Goal: Task Accomplishment & Management: Complete application form

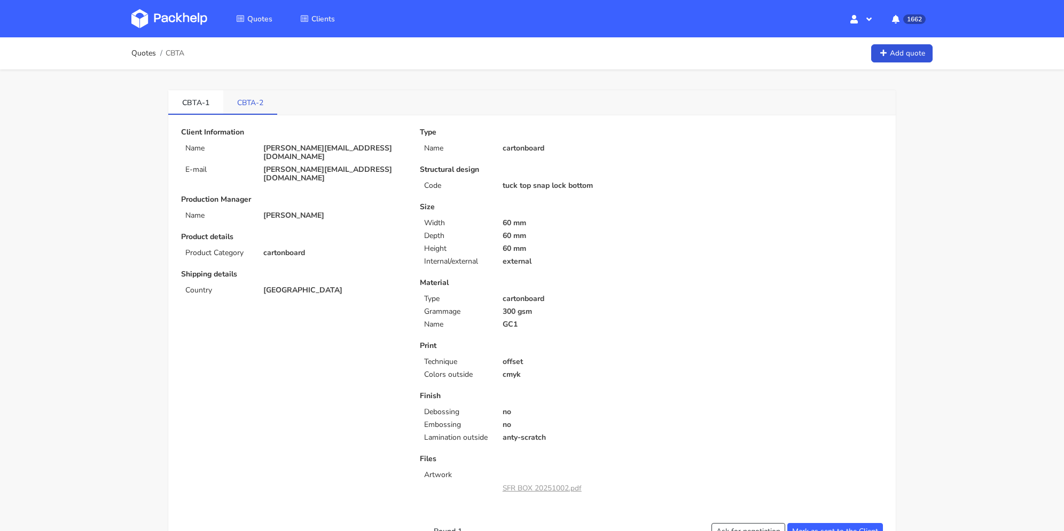
click at [254, 99] on link "CBTA-2" at bounding box center [250, 101] width 54 height 23
click at [190, 109] on link "CBTA-1" at bounding box center [195, 101] width 55 height 23
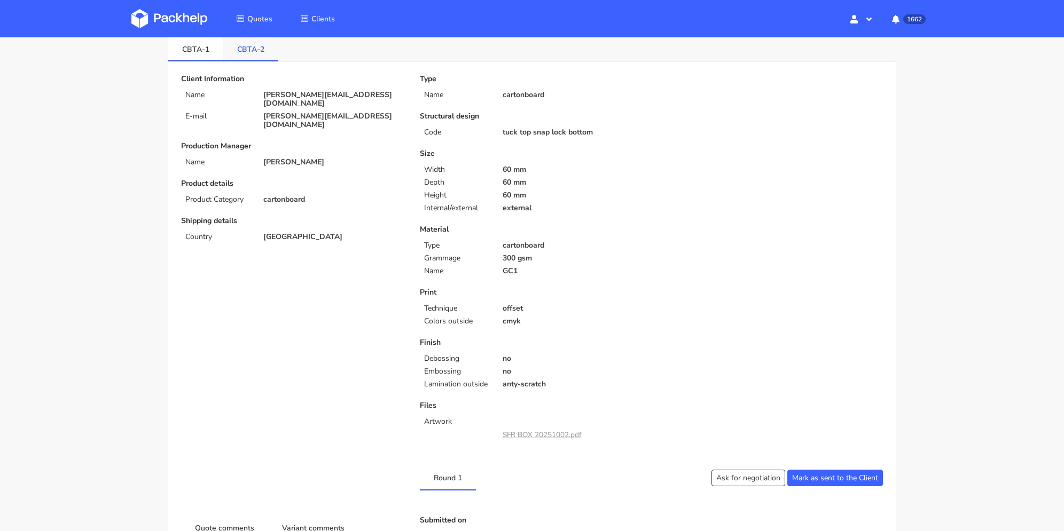
click at [263, 53] on link "CBTA-2" at bounding box center [250, 48] width 55 height 23
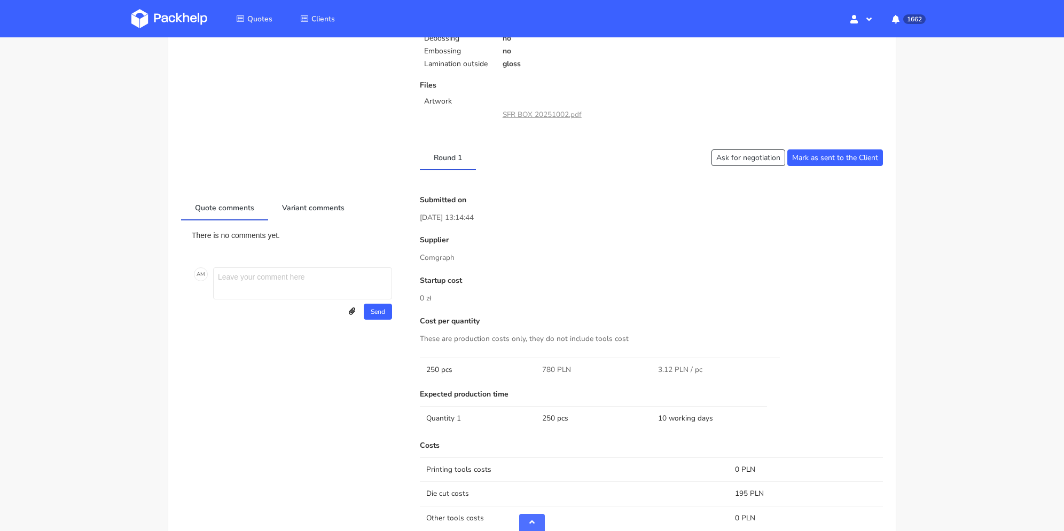
scroll to position [427, 0]
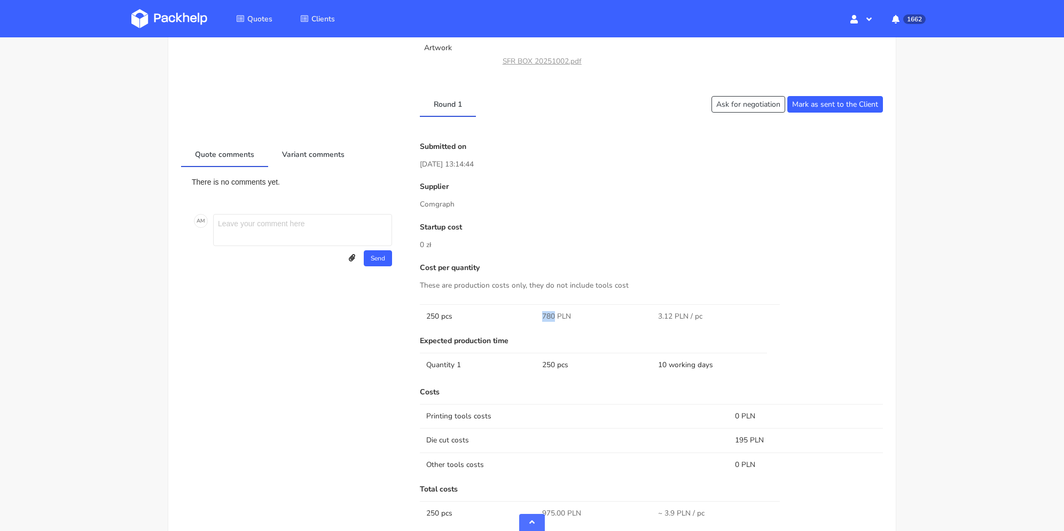
drag, startPoint x: 540, startPoint y: 318, endPoint x: 556, endPoint y: 318, distance: 16.0
click at [556, 318] on td "780 PLN" at bounding box center [594, 316] width 116 height 24
copy span "780"
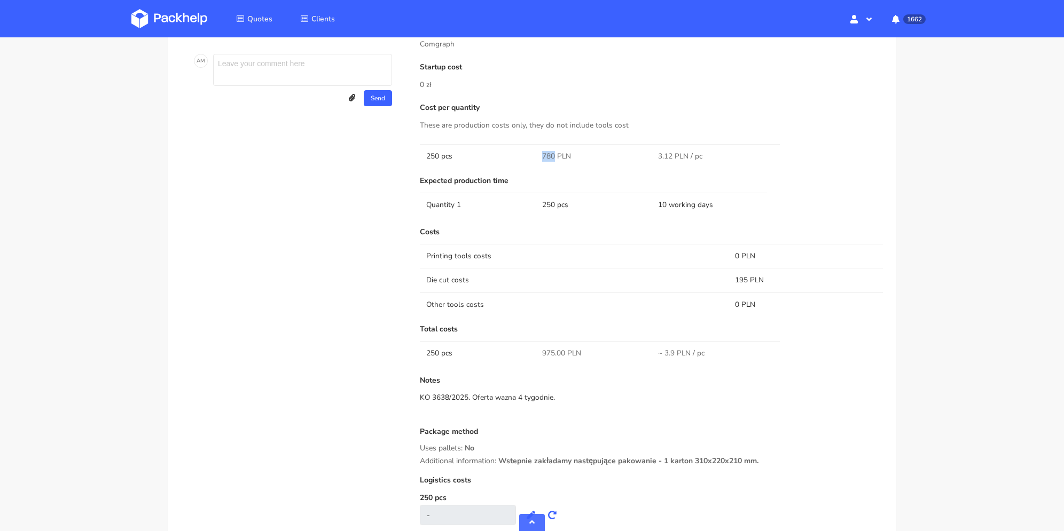
scroll to position [641, 0]
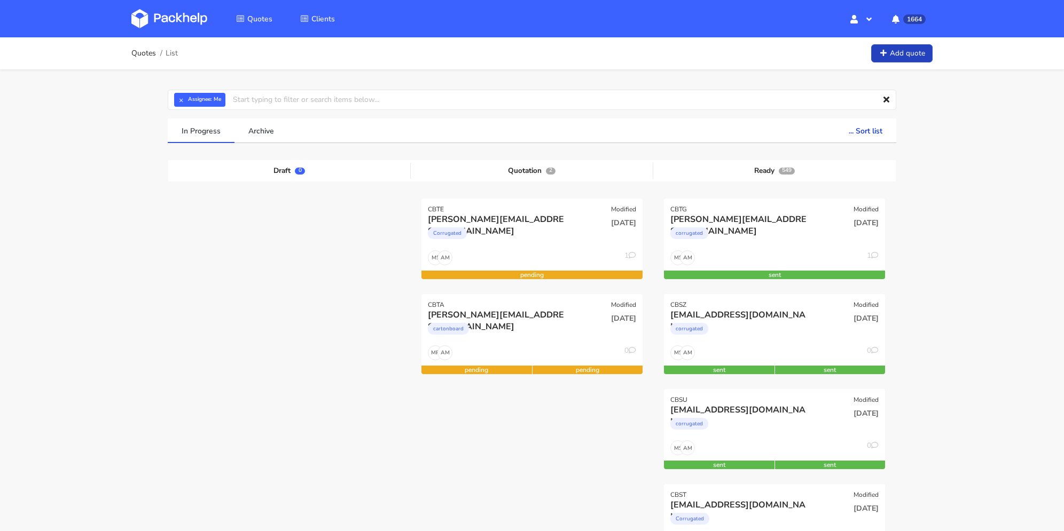
click at [910, 53] on link "Add quote" at bounding box center [901, 53] width 61 height 19
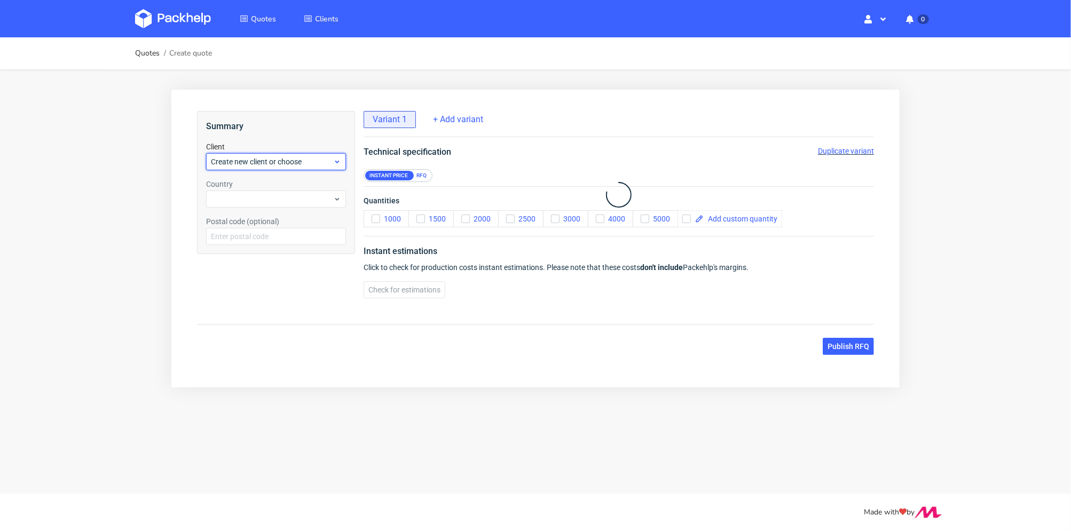
click at [305, 161] on span "Create new client or choose" at bounding box center [271, 161] width 122 height 11
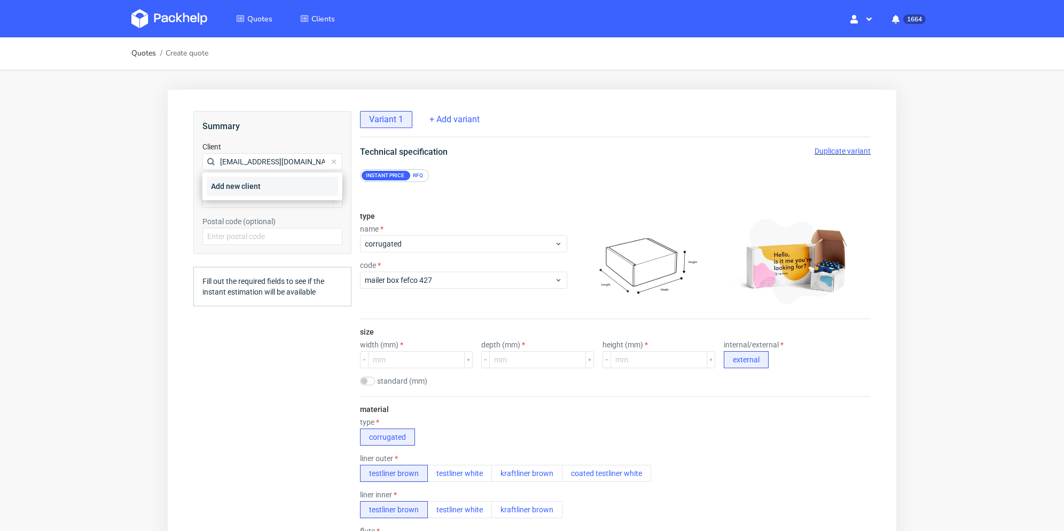
type input "[EMAIL_ADDRESS][DOMAIN_NAME]"
click at [247, 185] on div "Add new client" at bounding box center [272, 186] width 131 height 19
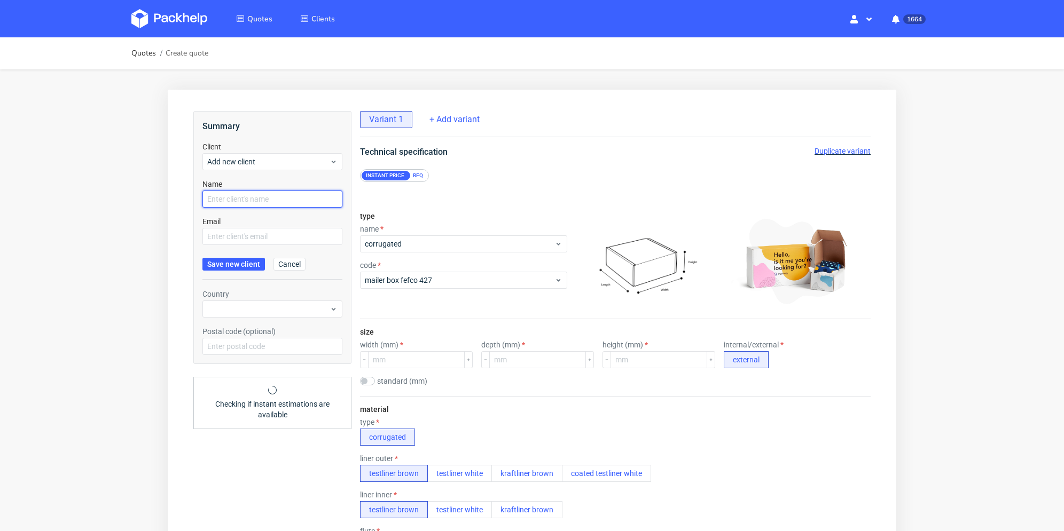
click at [252, 199] on input "text" at bounding box center [272, 199] width 140 height 17
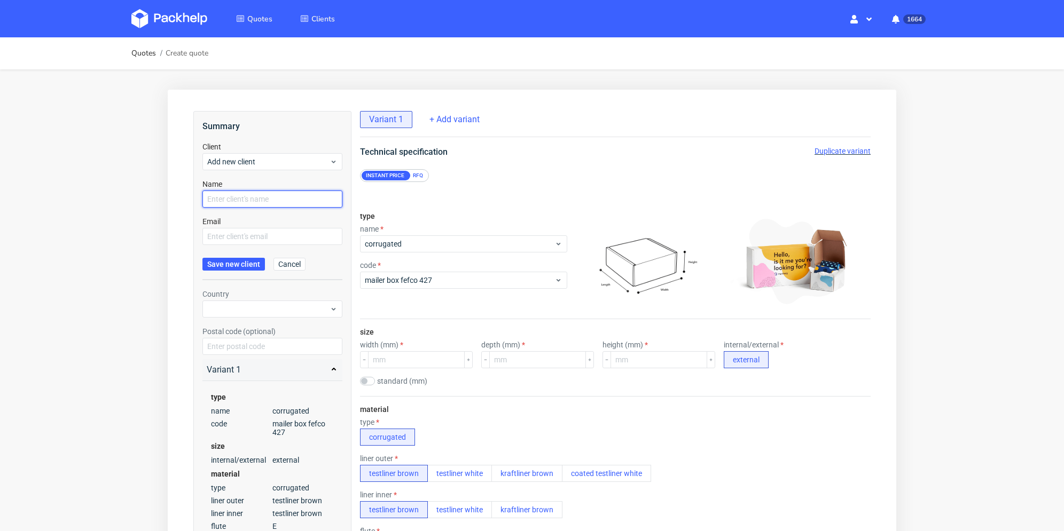
paste input "[EMAIL_ADDRESS][DOMAIN_NAME]"
type input "[EMAIL_ADDRESS][DOMAIN_NAME]"
click at [233, 226] on div "Email" at bounding box center [272, 230] width 140 height 29
click at [234, 236] on input "text" at bounding box center [272, 236] width 140 height 17
paste input "[EMAIL_ADDRESS][DOMAIN_NAME]"
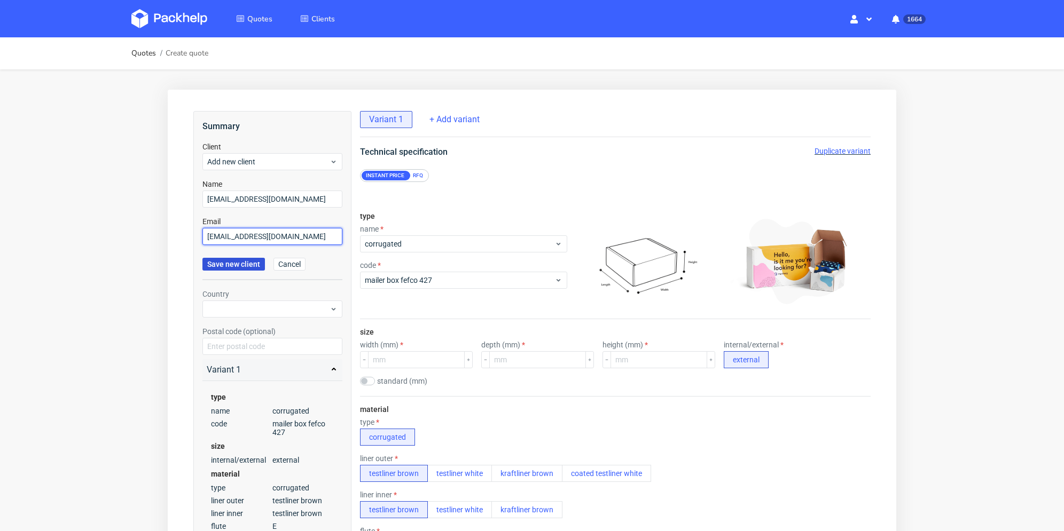
type input "[EMAIL_ADDRESS][DOMAIN_NAME]"
click at [229, 258] on button "Save new client" at bounding box center [233, 264] width 62 height 13
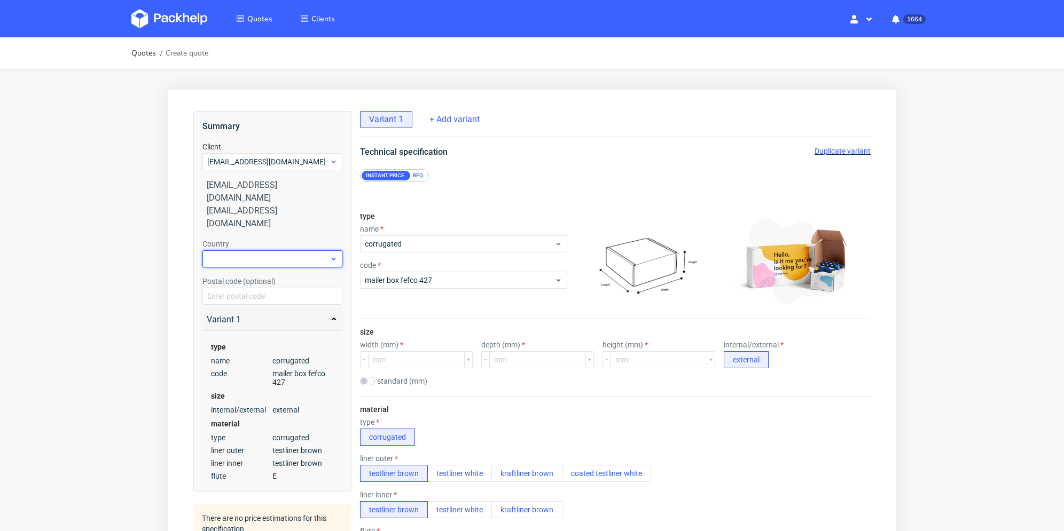
click at [240, 250] on div at bounding box center [272, 258] width 140 height 17
type input "pol"
click at [248, 275] on div "[GEOGRAPHIC_DATA]" at bounding box center [272, 277] width 131 height 19
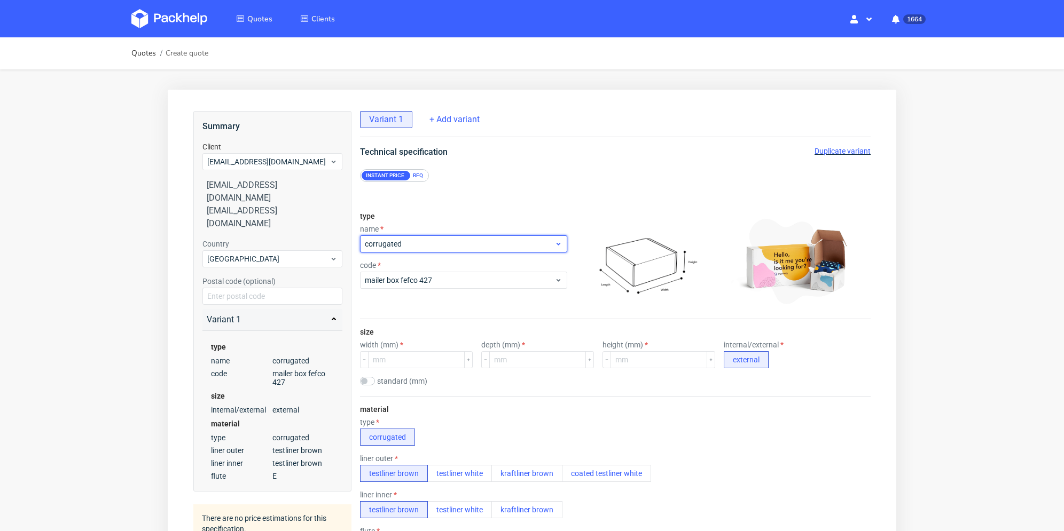
click at [404, 240] on span "corrugated" at bounding box center [460, 244] width 190 height 11
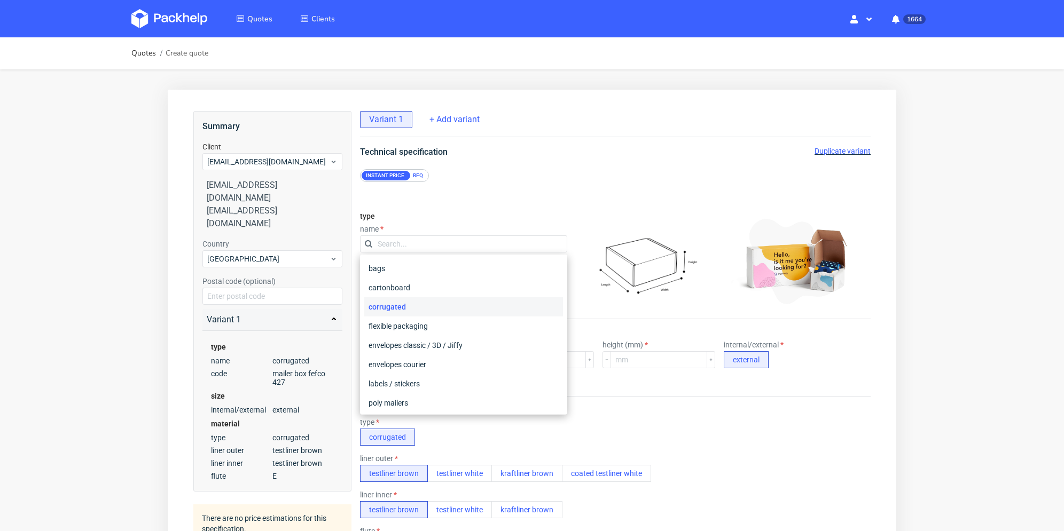
click at [415, 172] on div "RFQ" at bounding box center [418, 176] width 19 height 10
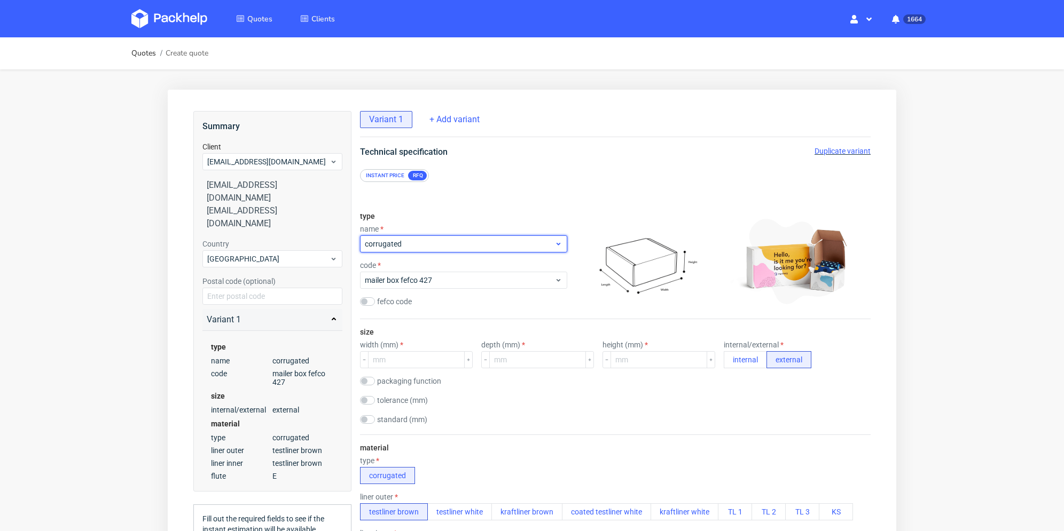
click at [420, 247] on span "corrugated" at bounding box center [460, 244] width 190 height 11
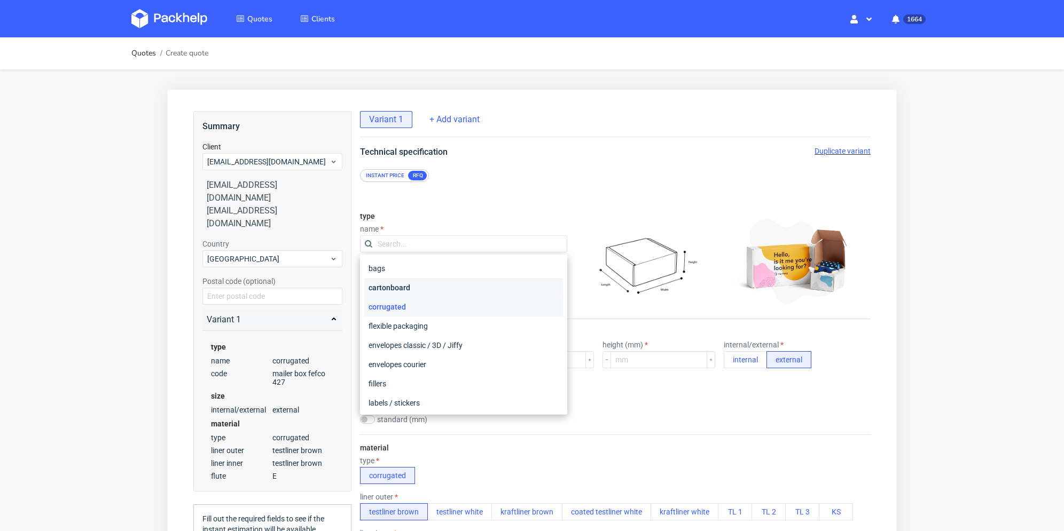
click at [420, 285] on div "cartonboard" at bounding box center [463, 287] width 199 height 19
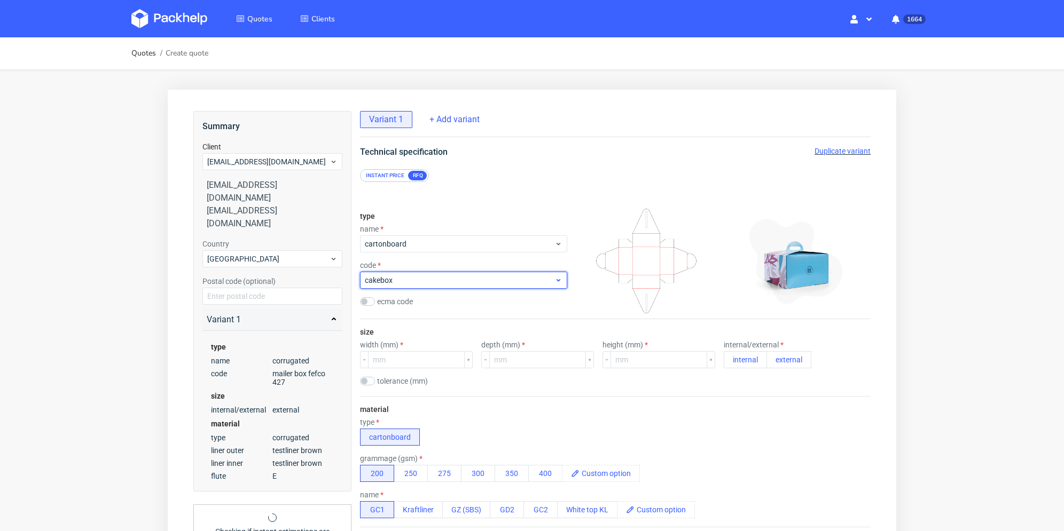
click at [425, 285] on span "cakebox" at bounding box center [460, 280] width 190 height 11
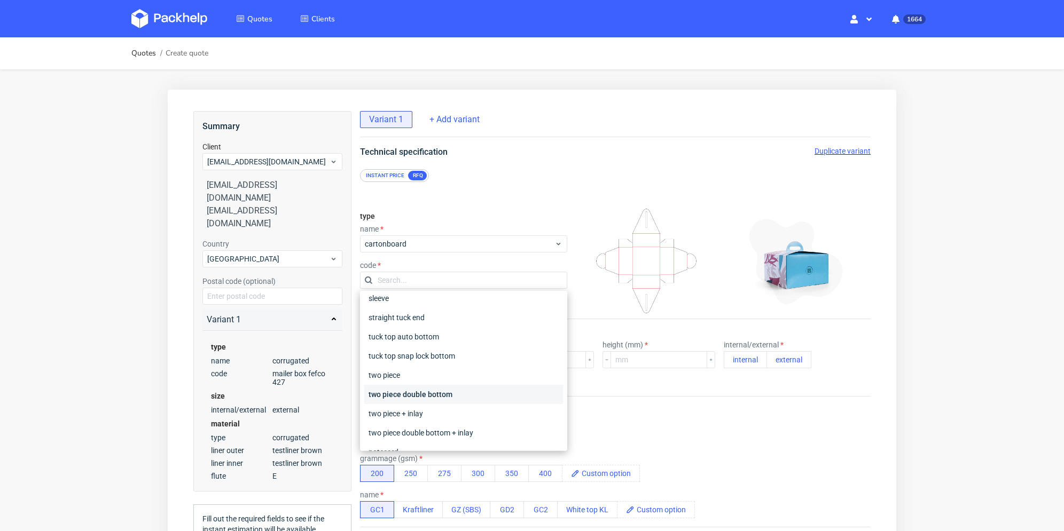
scroll to position [252, 0]
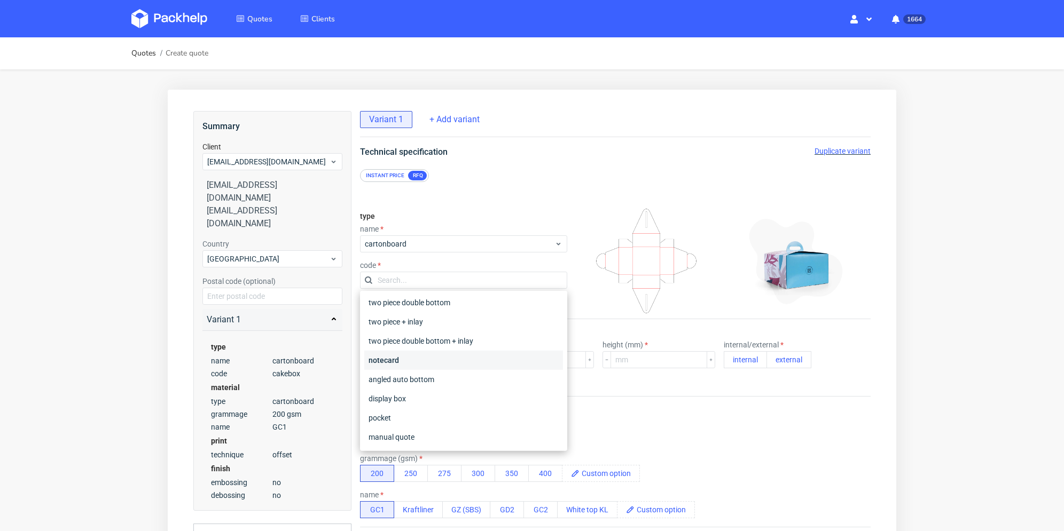
click at [432, 361] on div "notecard" at bounding box center [463, 360] width 199 height 19
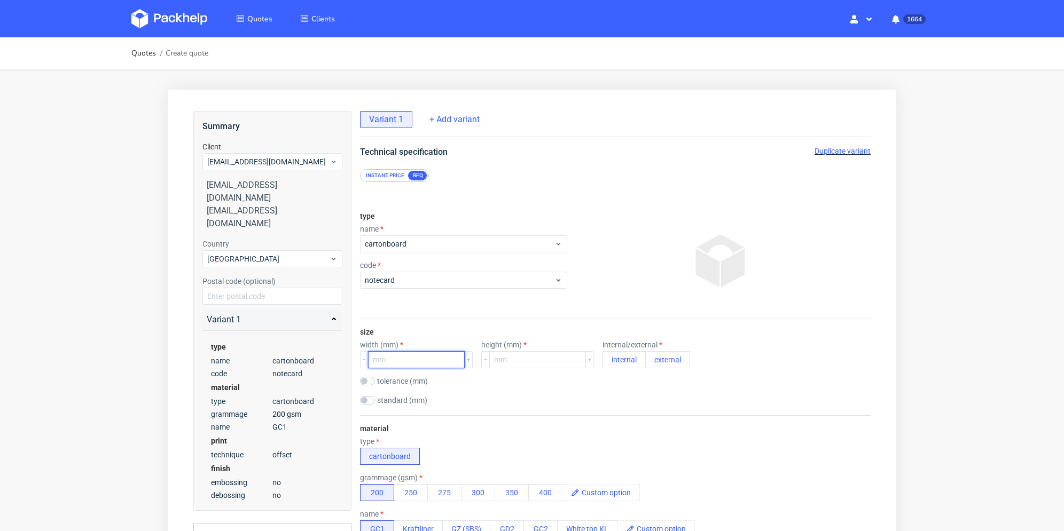
click at [397, 359] on input "number" at bounding box center [416, 359] width 97 height 17
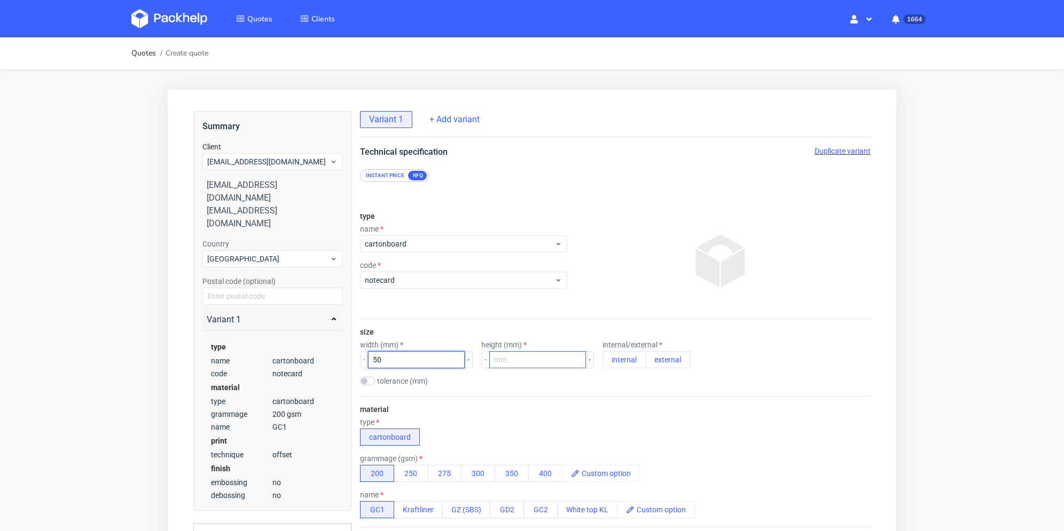
type input "50"
click at [527, 356] on input "number" at bounding box center [537, 359] width 97 height 17
type input "100"
click at [654, 361] on button "external" at bounding box center [667, 359] width 45 height 17
click at [590, 397] on div "material type cartonboard grammage (gsm) 200 250 275 300 350 400 name GC1 Kraft…" at bounding box center [615, 461] width 511 height 131
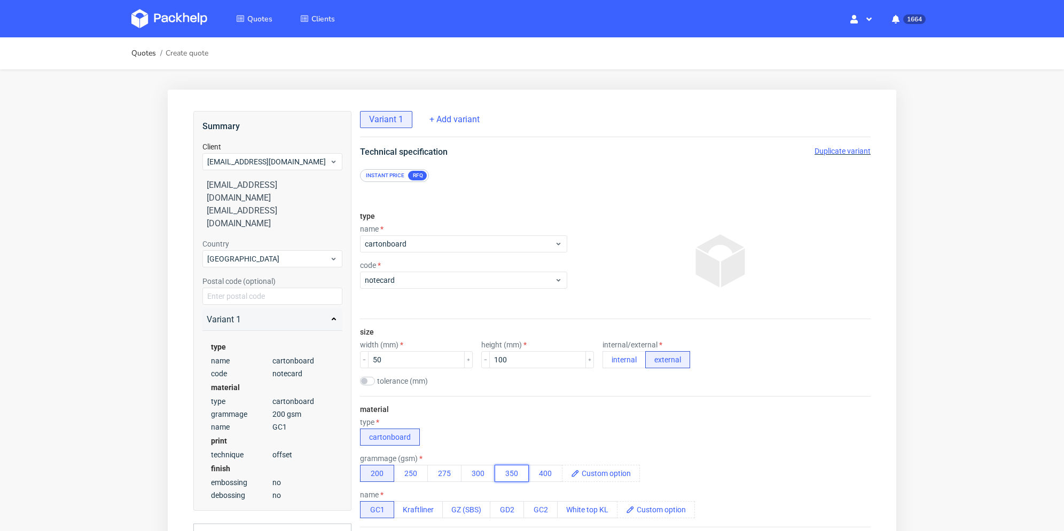
click at [524, 479] on button "350" at bounding box center [512, 473] width 34 height 17
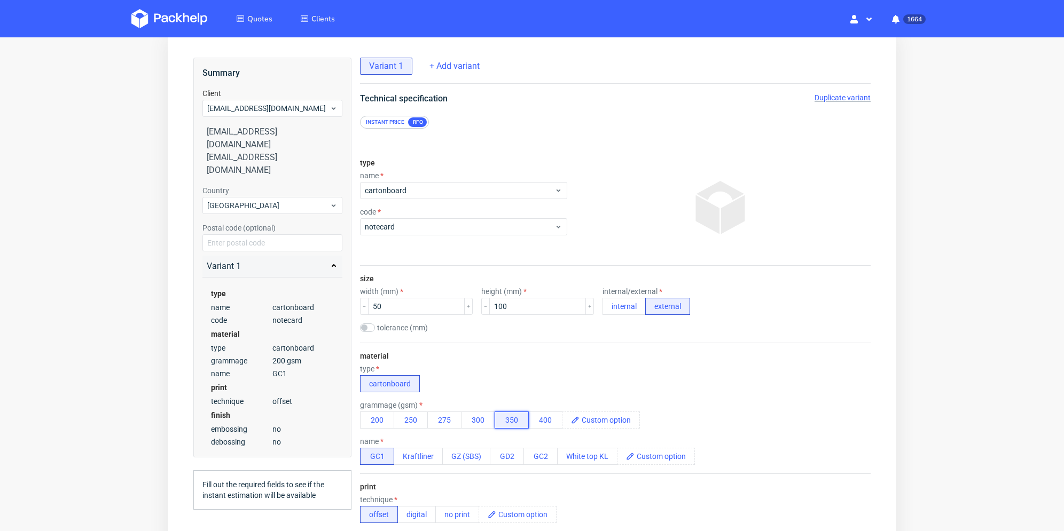
scroll to position [214, 0]
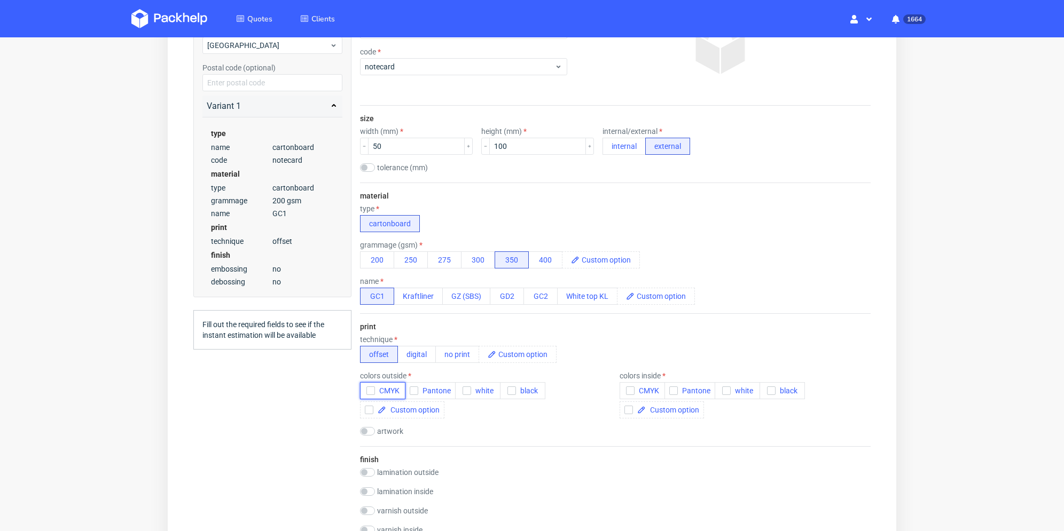
click at [371, 392] on icon "button" at bounding box center [370, 390] width 7 height 7
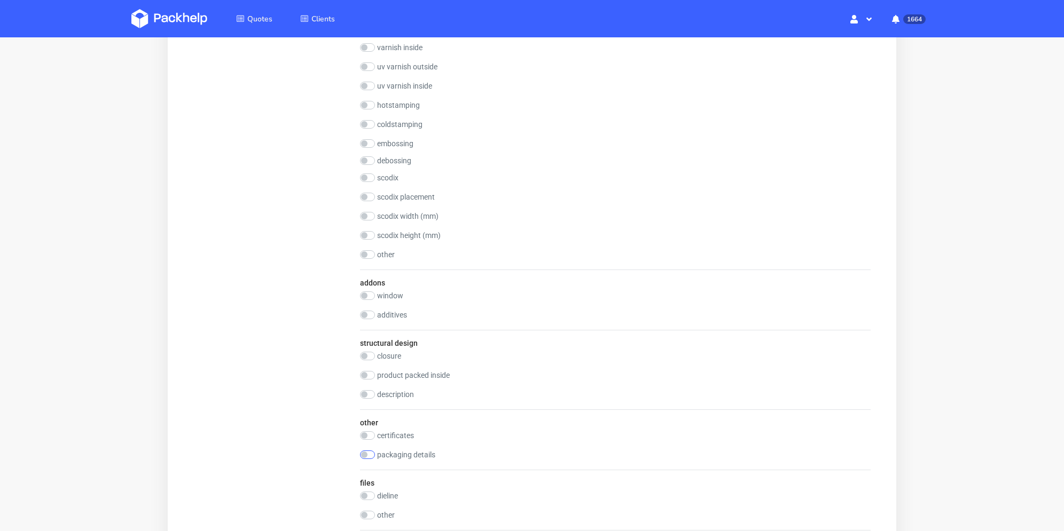
scroll to position [855, 0]
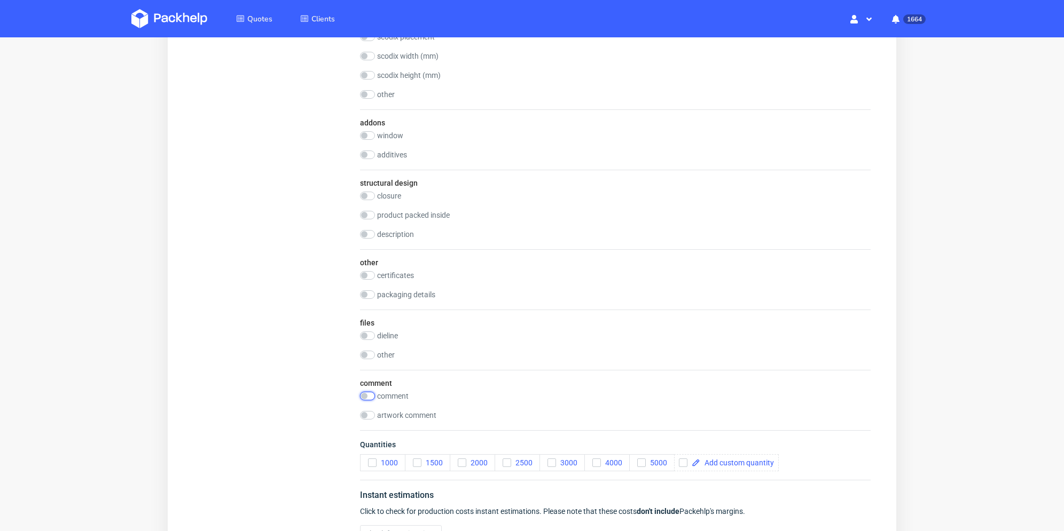
click at [370, 399] on input "checkbox" at bounding box center [367, 396] width 15 height 9
checkbox input "true"
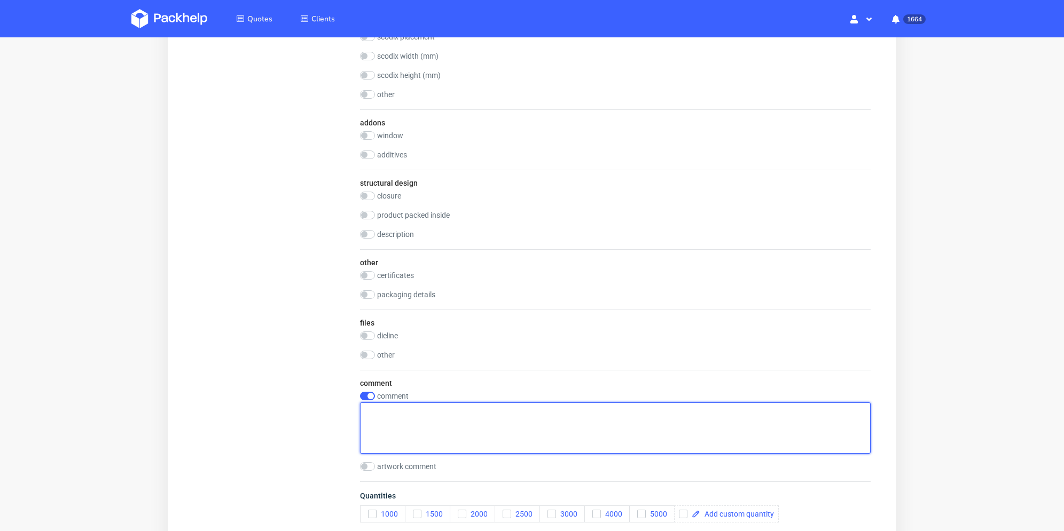
click at [396, 422] on textarea at bounding box center [615, 428] width 511 height 51
paste textarea "Projekt nr 1 – 111 szt Projekt nr 2 – 117 szt Projekt nr 3 – 251 szt"
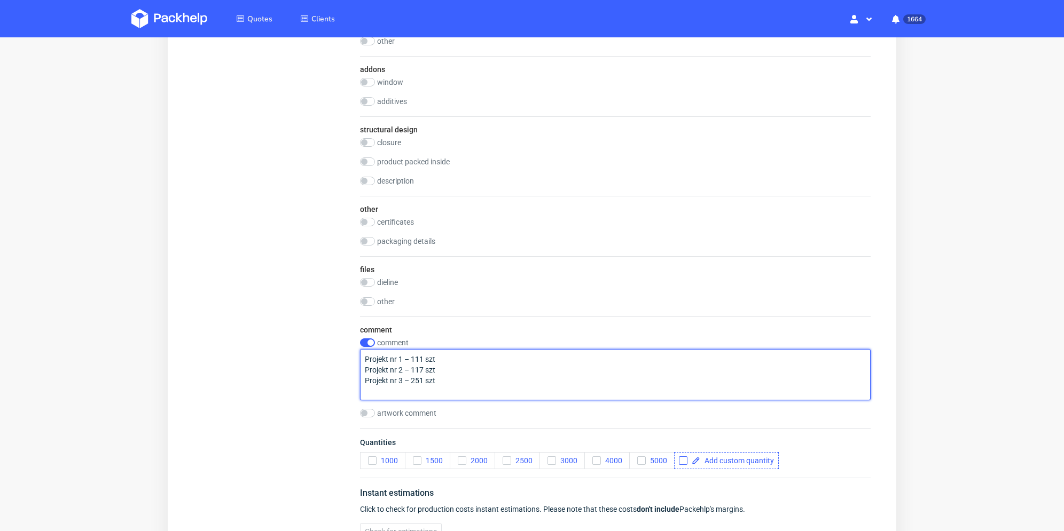
type textarea "Projekt nr 1 – 111 szt Projekt nr 2 – 117 szt Projekt nr 3 – 251 szt"
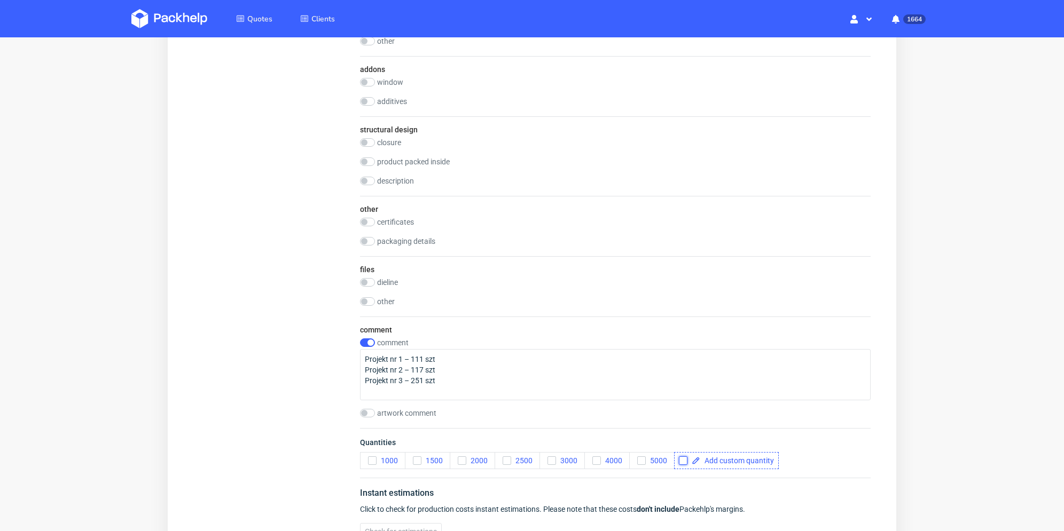
drag, startPoint x: 680, startPoint y: 459, endPoint x: 724, endPoint y: 461, distance: 43.9
click at [680, 459] on input "checkbox" at bounding box center [683, 461] width 9 height 9
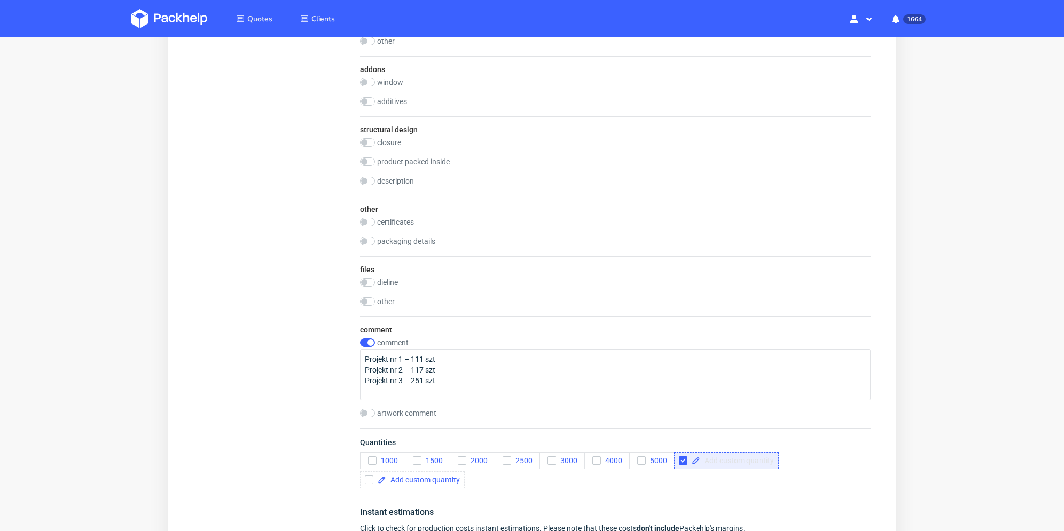
click at [724, 461] on span at bounding box center [737, 460] width 74 height 7
checkbox input "false"
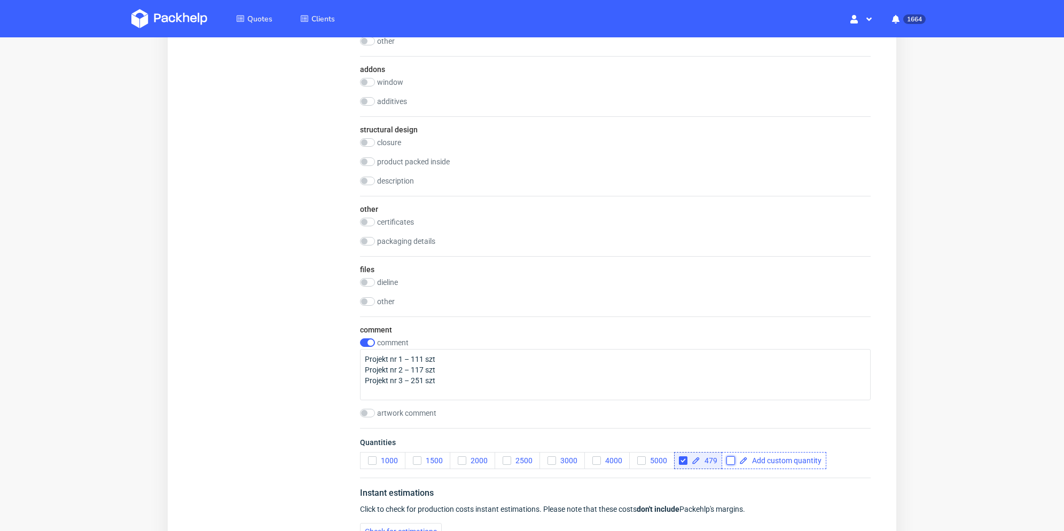
checkbox input "true"
click at [730, 458] on input "checkbox" at bounding box center [730, 461] width 9 height 9
checkbox input "true"
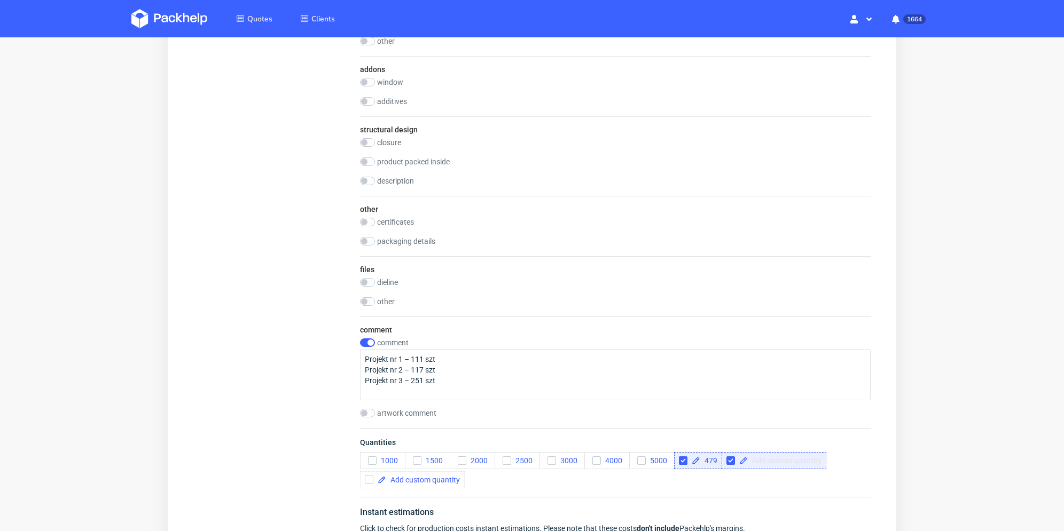
click at [759, 461] on span at bounding box center [785, 460] width 74 height 7
checkbox input "true"
click at [748, 476] on div "1000 1500 2000 2500 3000 4000 5000 479 500" at bounding box center [615, 470] width 511 height 36
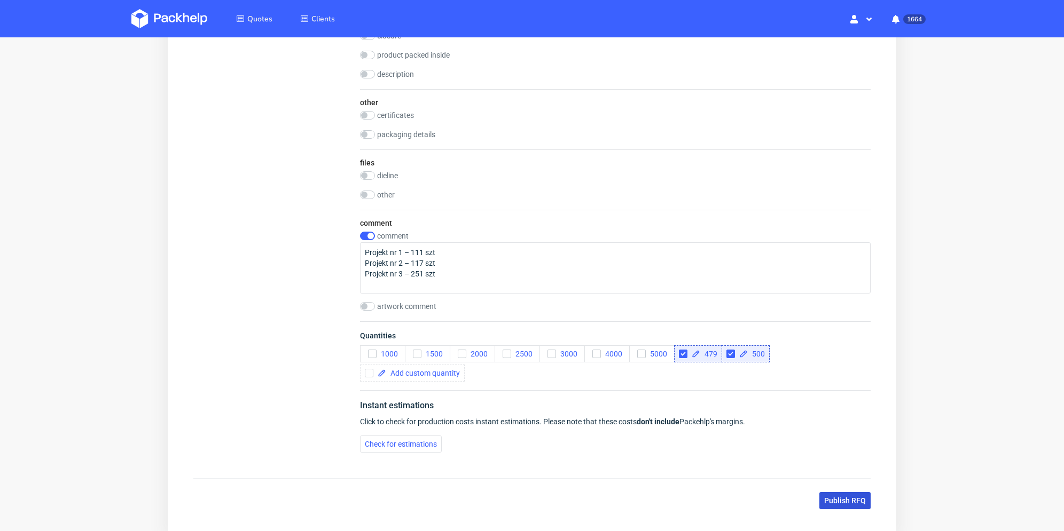
click at [841, 497] on span "Publish RFQ" at bounding box center [845, 500] width 42 height 7
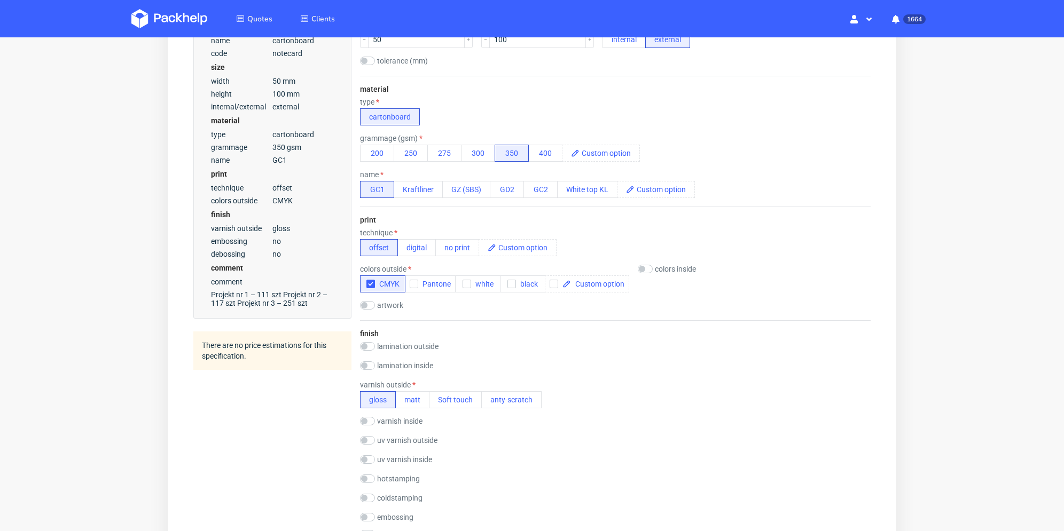
scroll to position [0, 0]
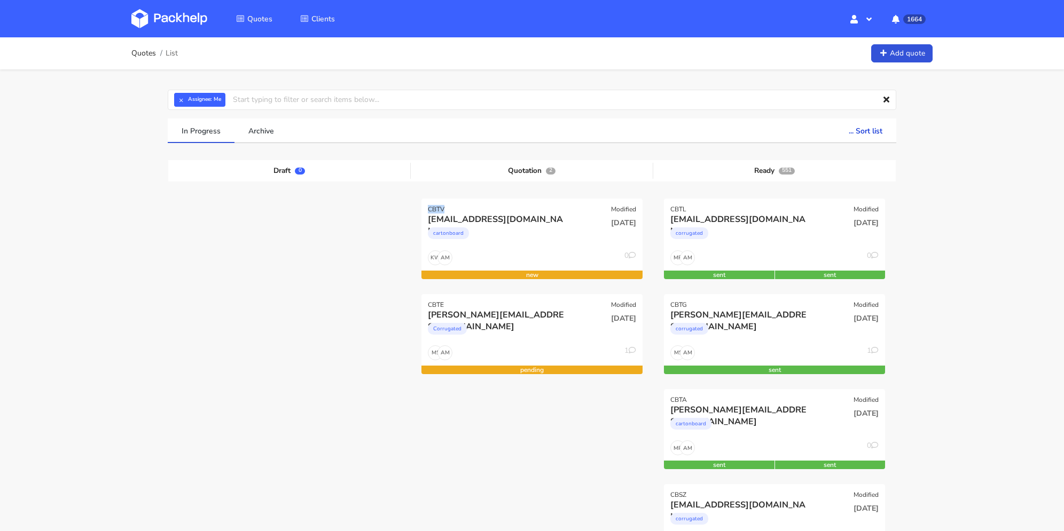
copy div "CBTV"
